Goal: Find specific page/section: Find specific page/section

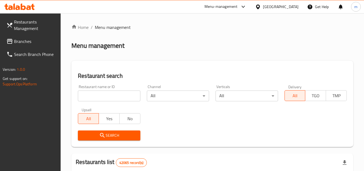
click at [11, 44] on icon at bounding box center [9, 41] width 6 height 6
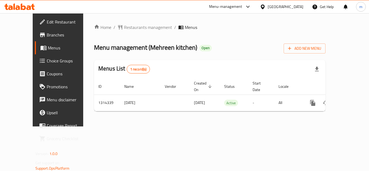
click at [203, 21] on div "Home / Restaurants management / Menus Menu management ( Mehreen kitchen ) Open …" at bounding box center [209, 69] width 253 height 113
click at [175, 19] on div "Home / Restaurants management / Menus Menu management ( Mehreen kitchen ) Open …" at bounding box center [209, 69] width 253 height 113
click at [127, 27] on span "Restaurants management" at bounding box center [148, 27] width 48 height 6
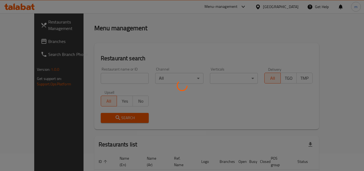
scroll to position [27, 0]
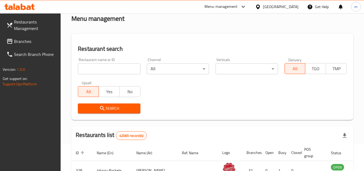
click at [115, 71] on input "search" at bounding box center [109, 68] width 62 height 11
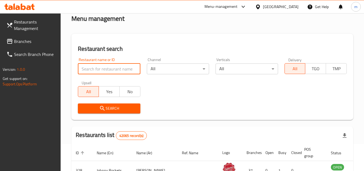
paste input "706468"
type input "706468"
click button "Search" at bounding box center [109, 108] width 62 height 10
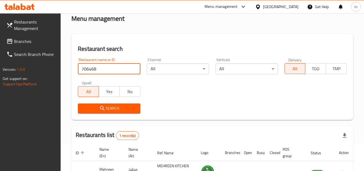
click at [124, 112] on button "Search" at bounding box center [109, 108] width 62 height 10
click at [129, 105] on span "Search" at bounding box center [109, 108] width 54 height 7
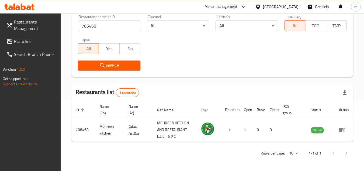
scroll to position [0, 0]
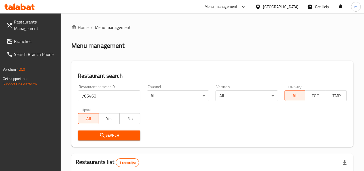
click at [146, 58] on div "Home / Menu management Menu management Restaurant search Restaurant name or ID …" at bounding box center [212, 127] width 282 height 206
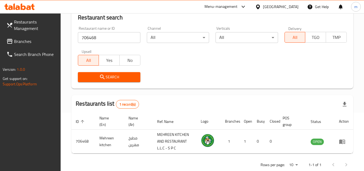
scroll to position [70, 0]
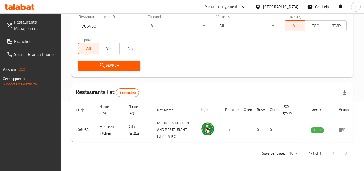
drag, startPoint x: 195, startPoint y: 63, endPoint x: 191, endPoint y: 63, distance: 4.1
click at [195, 63] on div "Search" at bounding box center [213, 65] width 276 height 16
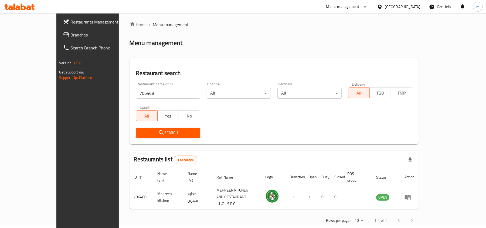
click at [205, 19] on div "Home / Menu management Menu management Restaurant search Restaurant name or ID …" at bounding box center [274, 124] width 311 height 227
click at [70, 36] on span "Branches" at bounding box center [101, 35] width 63 height 6
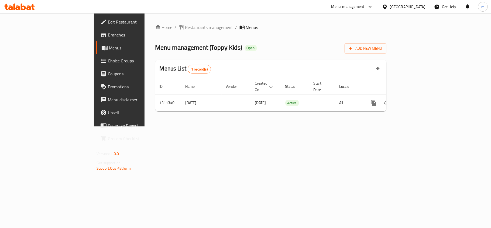
click at [228, 26] on ol "Home / Restaurants management / Menus" at bounding box center [270, 27] width 231 height 6
click at [185, 26] on span "Restaurants management" at bounding box center [209, 27] width 48 height 6
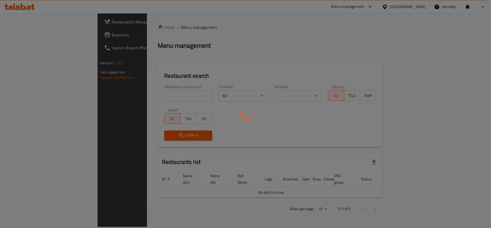
click at [12, 33] on div at bounding box center [245, 114] width 491 height 228
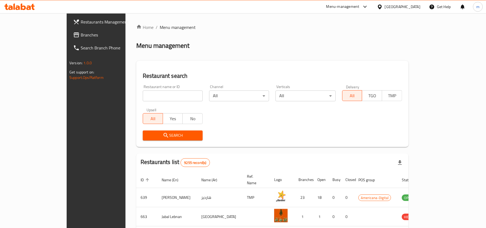
click at [81, 36] on span "Branches" at bounding box center [112, 35] width 63 height 6
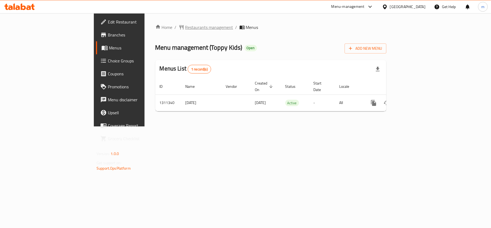
click at [185, 29] on span "Restaurants management" at bounding box center [209, 27] width 48 height 6
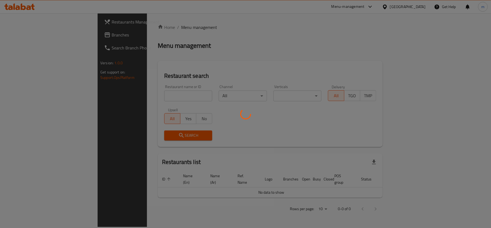
click at [151, 29] on div at bounding box center [245, 114] width 491 height 228
click at [155, 98] on div at bounding box center [245, 114] width 491 height 228
click at [144, 98] on div at bounding box center [245, 114] width 491 height 228
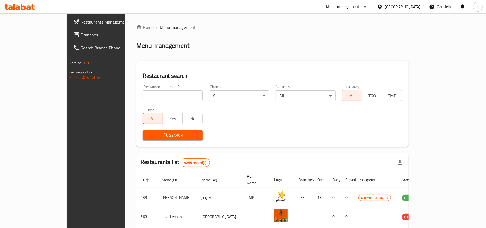
click at [144, 97] on input "search" at bounding box center [173, 95] width 60 height 11
paste input "705546"
type input "705546"
click button "Search" at bounding box center [173, 135] width 60 height 10
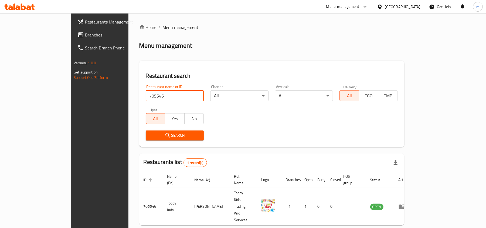
scroll to position [3, 0]
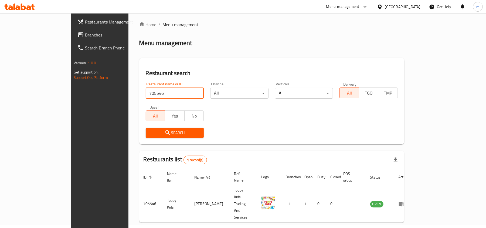
click at [290, 125] on div "Search" at bounding box center [271, 132] width 258 height 16
